Goal: Check status

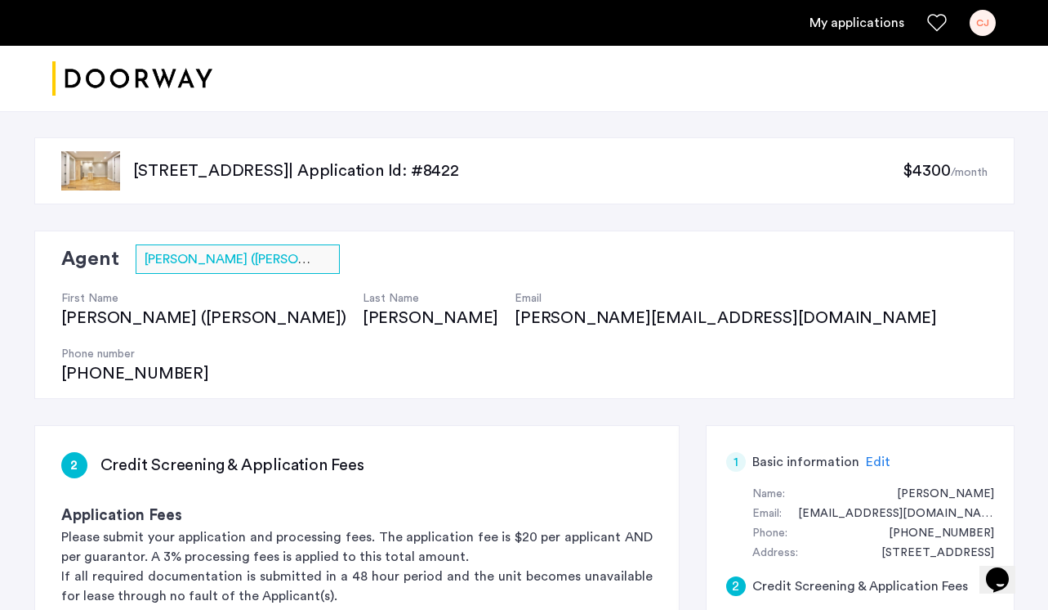
click at [836, 29] on link "My applications" at bounding box center [857, 23] width 95 height 20
